Goal: Task Accomplishment & Management: Manage account settings

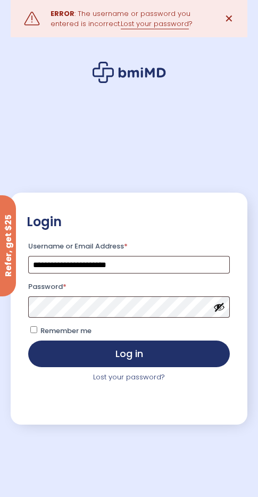
click at [21, 390] on div "**********" at bounding box center [129, 308] width 237 height 232
click at [125, 374] on link "Lost your password?" at bounding box center [129, 377] width 72 height 10
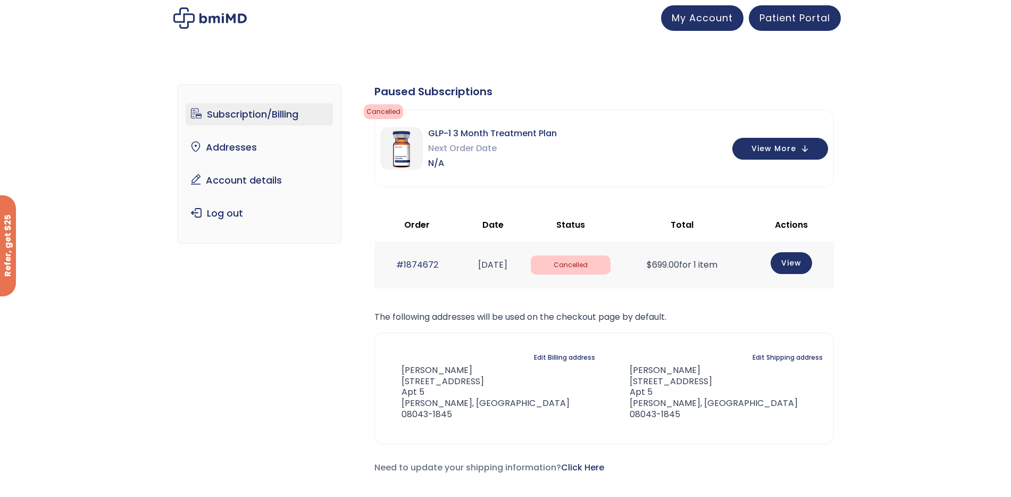
click at [175, 13] on img at bounding box center [209, 17] width 73 height 21
